Goal: Use online tool/utility: Utilize a website feature to perform a specific function

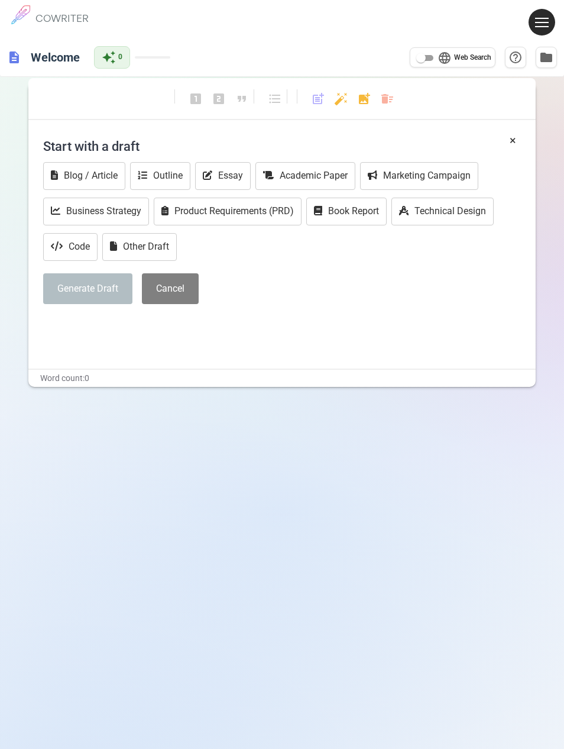
click at [144, 244] on button "Other Draft" at bounding box center [139, 247] width 75 height 28
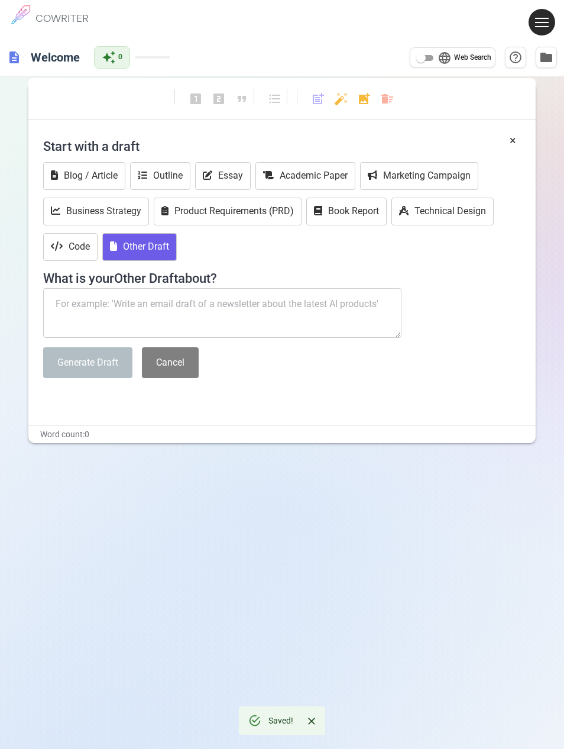
click at [163, 306] on textarea at bounding box center [222, 313] width 358 height 50
click at [146, 300] on textarea at bounding box center [222, 313] width 358 height 50
paste textarea "New piece slam poetry around the idea the idea I’ve grown into someone who woul…"
type textarea "New piece slam poetry around the idea the idea I’ve grown into someone who woul…"
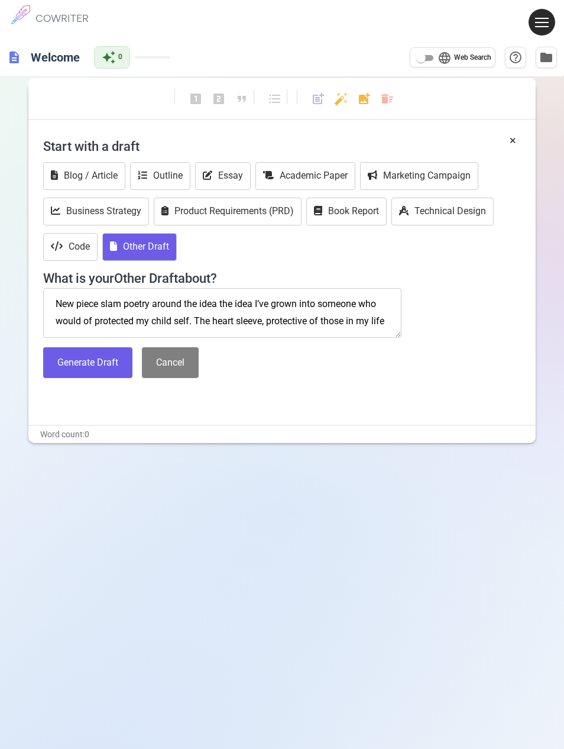
click at [90, 371] on button "Generate Draft" at bounding box center [87, 362] width 89 height 31
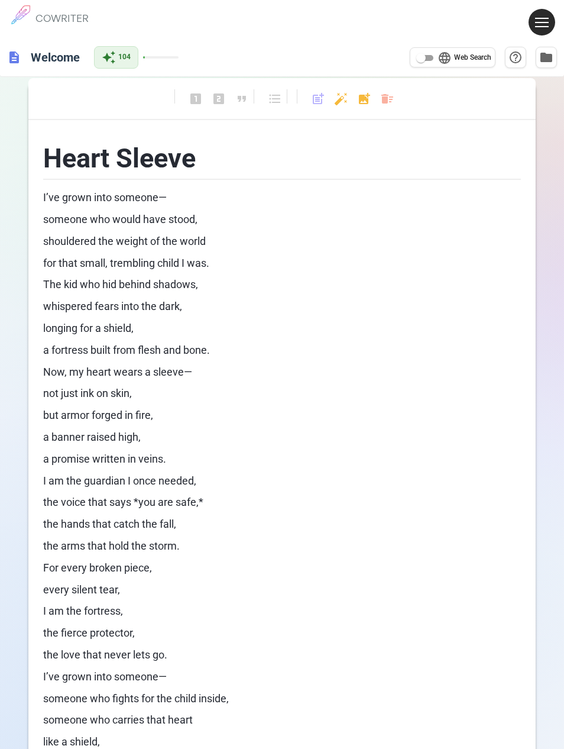
click at [257, 351] on p "a fortress built from flesh and bone." at bounding box center [282, 350] width 478 height 17
click at [255, 284] on p "The kid who hid behind shadows," at bounding box center [282, 284] width 478 height 17
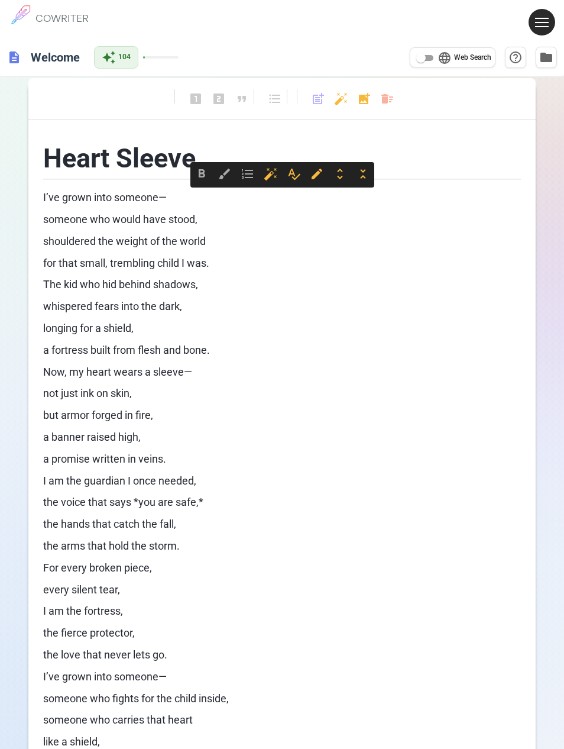
click at [328, 315] on div "Heart Sleeve I’ve grown into someone— someone who would have stood, shouldered …" at bounding box center [282, 463] width 478 height 662
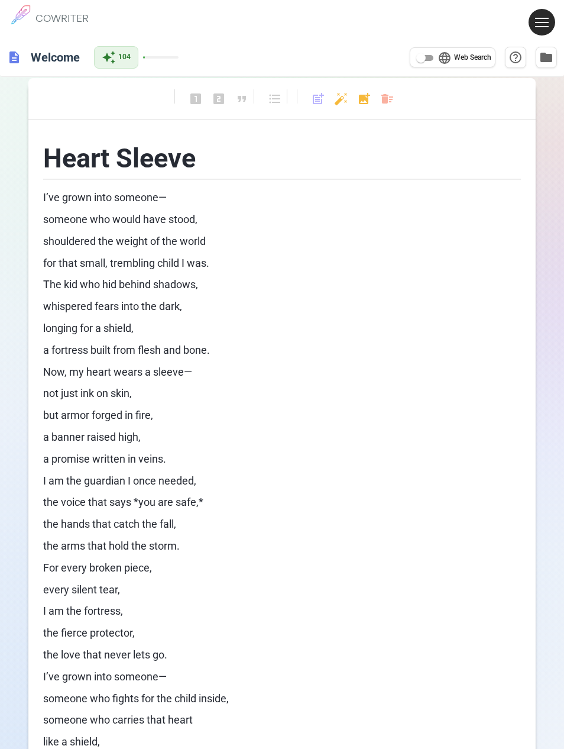
click at [50, 57] on h6 "Welcome" at bounding box center [55, 58] width 59 height 24
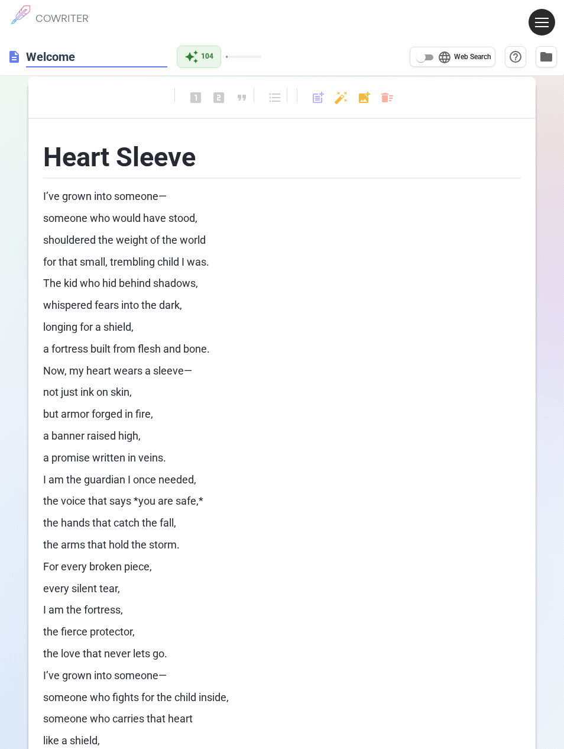
click at [320, 52] on div "description Welcome auto_awesome 104 language Web Search help_outline folder" at bounding box center [282, 56] width 564 height 37
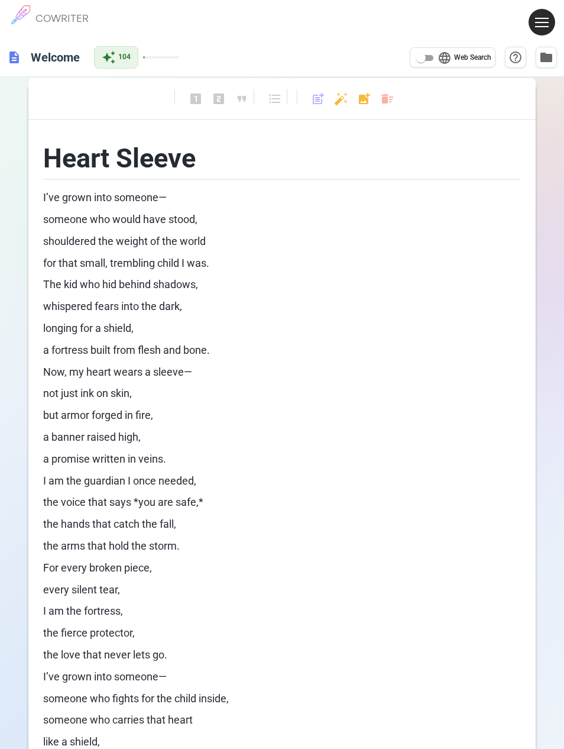
click at [561, 52] on div "description Welcome auto_awesome 104 language Web Search help_outline folder" at bounding box center [282, 57] width 564 height 38
click at [538, 22] on span at bounding box center [542, 22] width 14 height 1
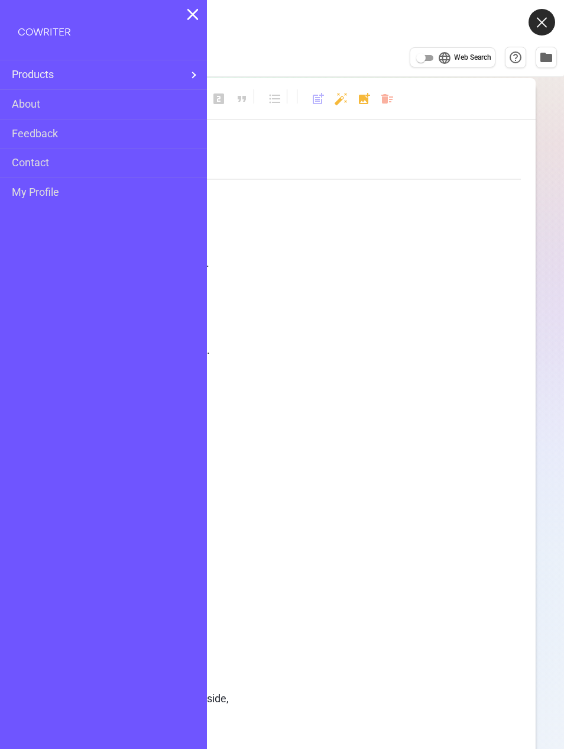
click at [531, 18] on button at bounding box center [542, 22] width 27 height 27
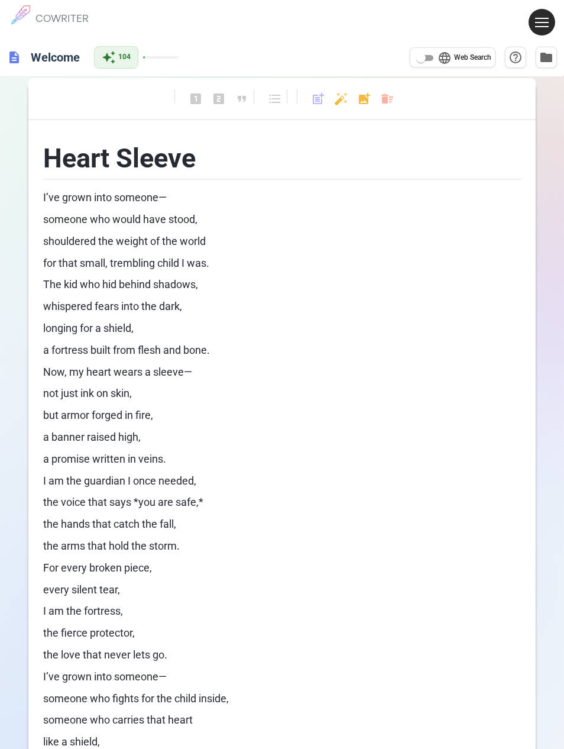
click at [549, 57] on span "folder" at bounding box center [546, 57] width 14 height 14
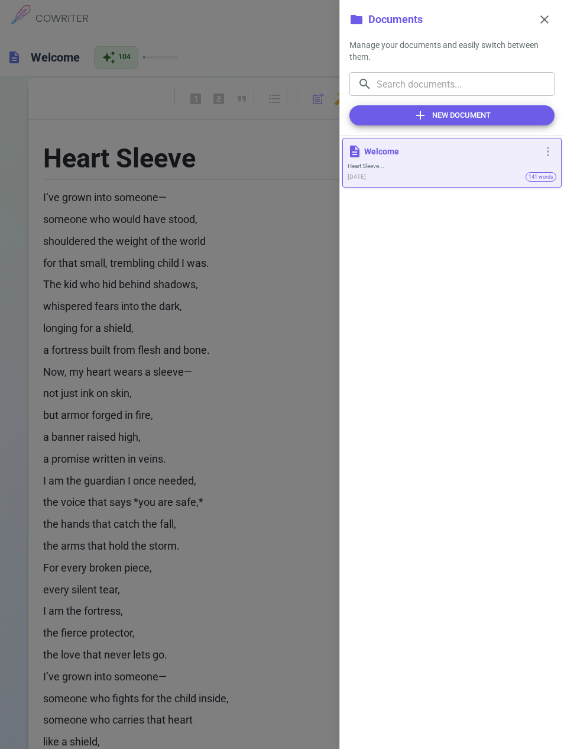
click at [488, 109] on button "add New Document" at bounding box center [452, 115] width 205 height 20
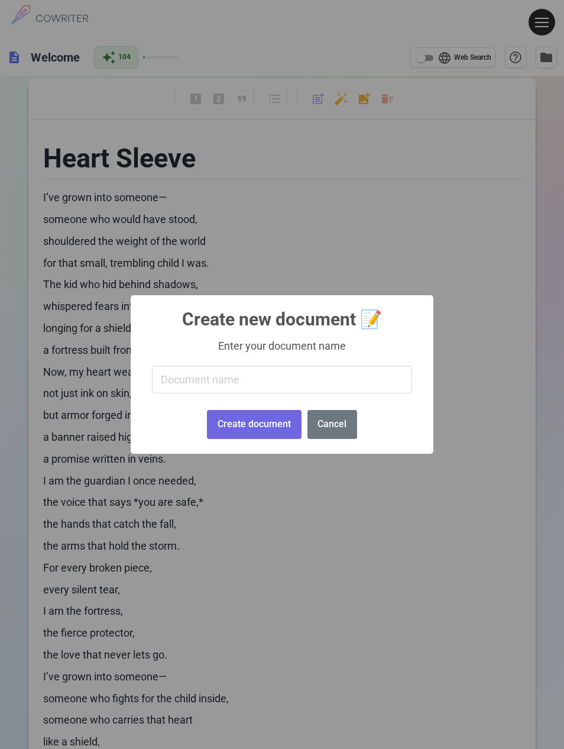
click at [250, 377] on input "text" at bounding box center [282, 380] width 260 height 28
type input "2"
click at [279, 417] on button "Create document" at bounding box center [254, 424] width 94 height 29
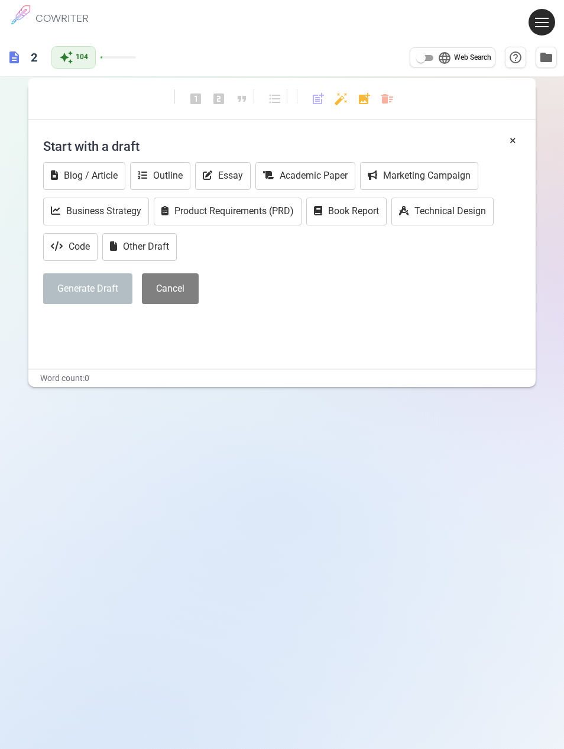
click at [159, 247] on button "Other Draft" at bounding box center [139, 247] width 75 height 28
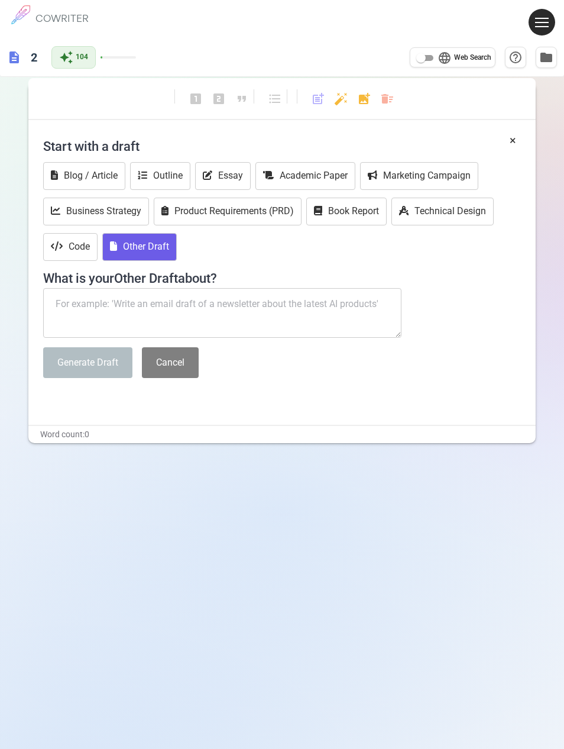
click at [303, 313] on textarea at bounding box center [222, 313] width 358 height 50
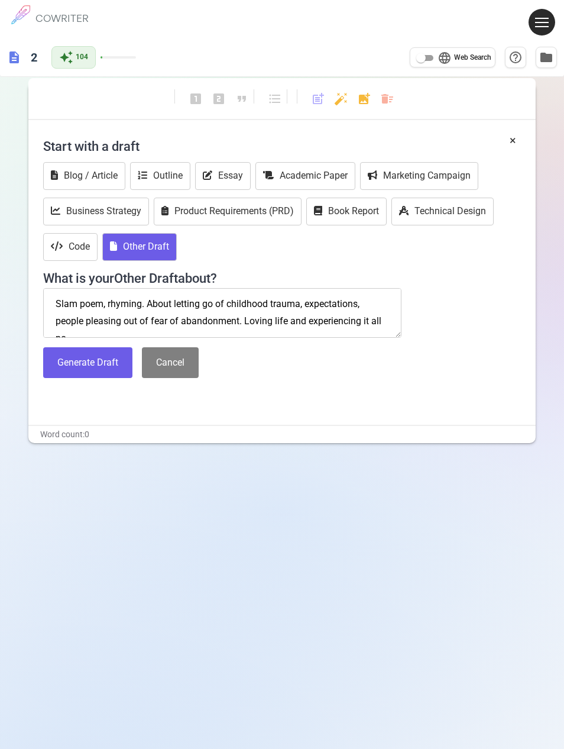
scroll to position [5, 0]
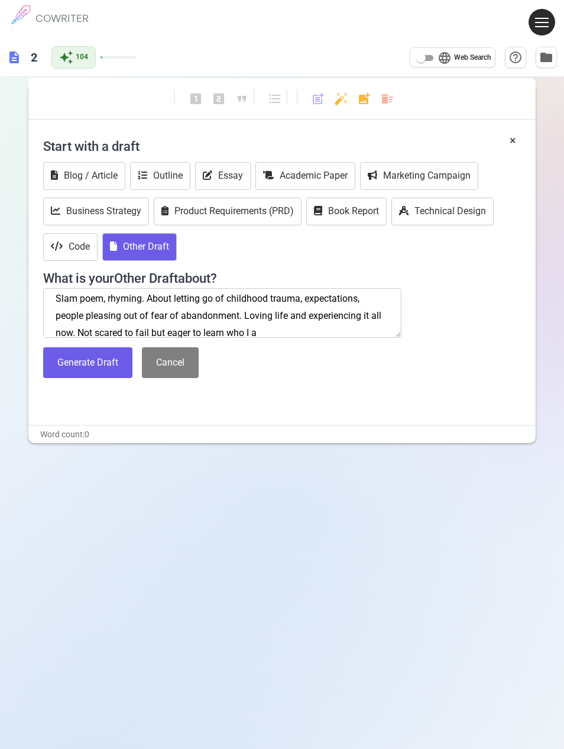
type textarea "Slam poem, rhyming. About letting go of childhood trauma, expectations, people …"
click at [67, 364] on button "Generate Draft" at bounding box center [87, 362] width 89 height 31
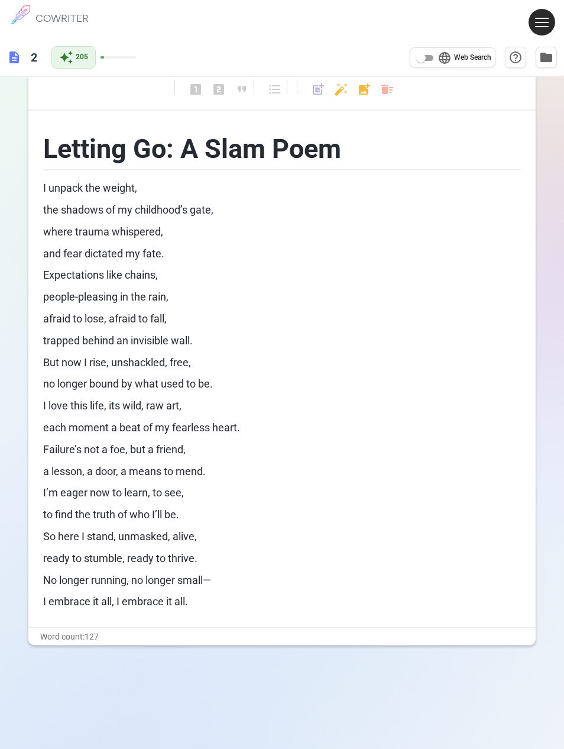
scroll to position [0, 0]
